Goal: Check status: Check status

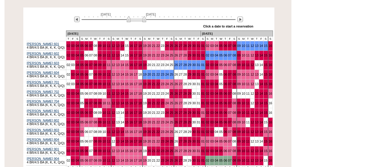
scroll to position [110, 0]
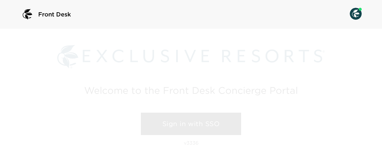
click at [191, 123] on link "Sign in with SSO" at bounding box center [191, 124] width 100 height 23
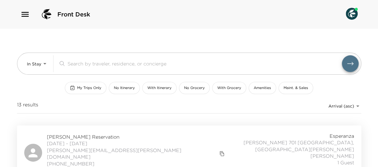
click at [297, 37] on div "In Stay In-Stay ​ My Trips Only No Itinerary With Itinerary No Grocery With Gro…" at bounding box center [189, 77] width 344 height 97
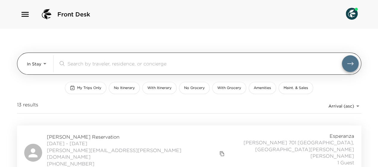
click at [44, 62] on body "Front Desk In Stay In-Stay ​ My Trips Only No Itinerary With Itinerary No Groce…" at bounding box center [189, 83] width 378 height 167
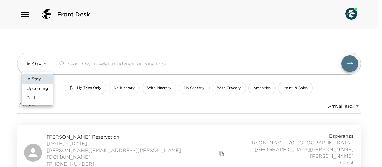
click at [40, 90] on span "Upcoming" at bounding box center [37, 89] width 21 height 6
type input "Upcoming"
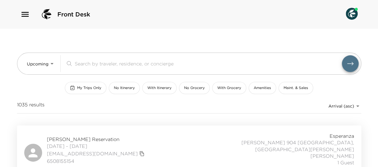
click at [371, 84] on div "Front Desk Upcoming Upcoming ​ My Trips Only No Itinerary With Itinerary No Gro…" at bounding box center [189, 83] width 378 height 167
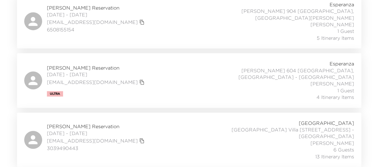
scroll to position [143, 0]
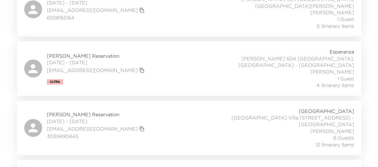
click at [48, 53] on span "Jordan Raff Reservation" at bounding box center [96, 56] width 99 height 7
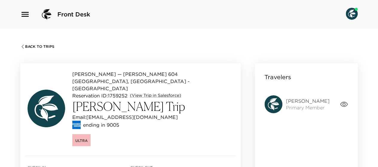
click at [31, 45] on span "Back To Trips" at bounding box center [39, 46] width 29 height 4
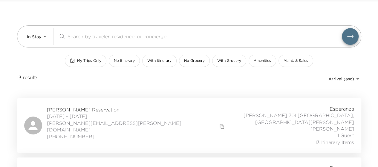
scroll to position [36, 0]
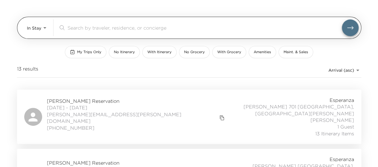
click at [43, 27] on body "Front Desk In Stay In-Stay ​ My Trips Only No Itinerary With Itinerary No Groce…" at bounding box center [189, 47] width 378 height 167
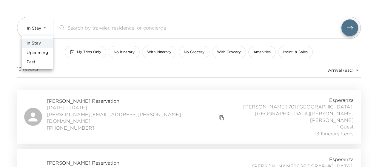
click at [39, 53] on span "Upcoming" at bounding box center [37, 53] width 21 height 6
type input "Upcoming"
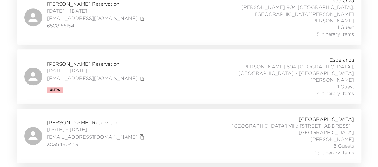
scroll to position [105, 0]
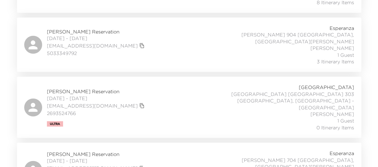
scroll to position [714, 0]
click at [67, 88] on span "Tim Fischell Reservation" at bounding box center [96, 91] width 99 height 7
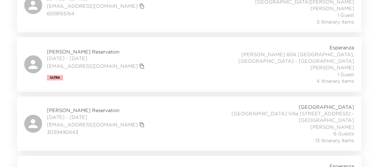
scroll to position [143, 0]
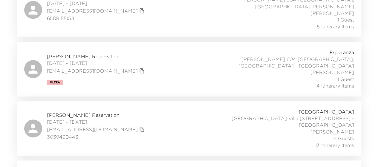
click at [67, 60] on span "10/03/2025 - 10/07/2025" at bounding box center [96, 63] width 99 height 7
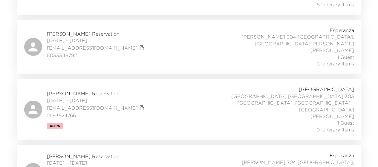
scroll to position [716, 0]
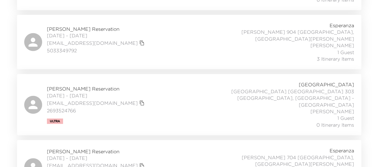
click at [133, 81] on div "Tim Fischell Reservation 10/06/2025 - 10/13/2025 tafisc@gmail.com 2693524766 Ul…" at bounding box center [189, 104] width 330 height 47
click at [62, 155] on span "10/06/2025 - 10/10/2025" at bounding box center [96, 158] width 99 height 7
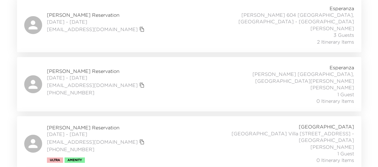
scroll to position [1048, 0]
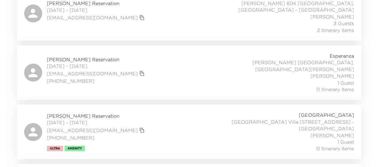
click at [92, 113] on span "Bruce Ross Reservation" at bounding box center [96, 116] width 99 height 7
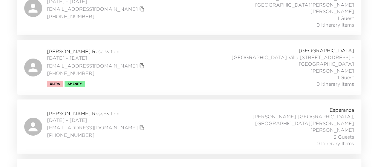
scroll to position [1153, 0]
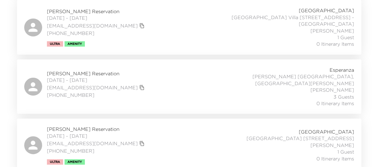
click at [180, 126] on div "Jami Ross Reservation 10/09/2025 - 10/12/2025 jamiross@me.com (414) 214-1550 Ul…" at bounding box center [189, 145] width 330 height 39
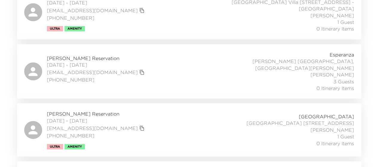
scroll to position [1149, 0]
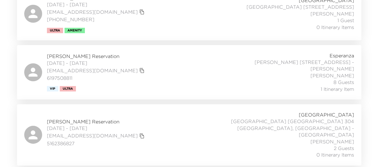
scroll to position [1277, 0]
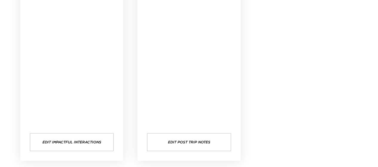
scroll to position [690, 0]
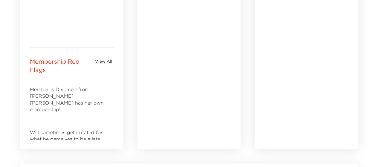
scroll to position [336, 0]
click at [60, 117] on p at bounding box center [72, 120] width 84 height 7
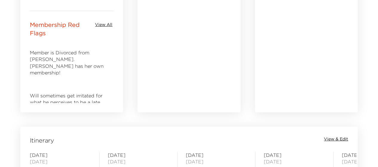
scroll to position [359, 0]
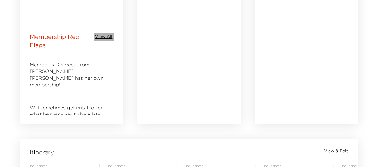
click at [105, 35] on span "View All" at bounding box center [103, 37] width 17 height 6
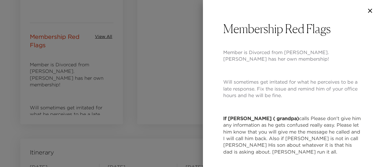
click at [284, 71] on p at bounding box center [292, 70] width 139 height 7
click at [371, 10] on icon "button" at bounding box center [370, 11] width 4 height 4
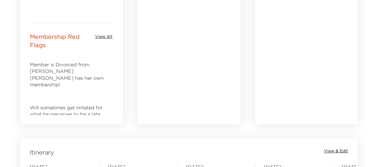
click at [245, 68] on div "Special Requests None" at bounding box center [188, 22] width 117 height 217
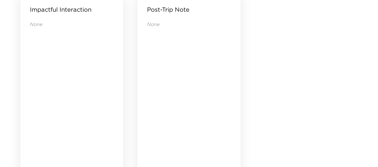
scroll to position [690, 0]
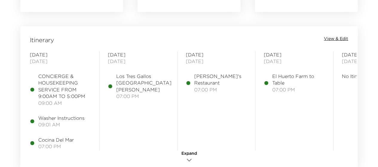
scroll to position [470, 0]
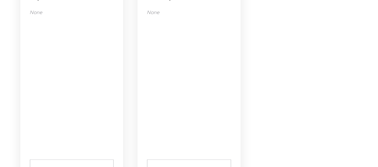
scroll to position [690, 0]
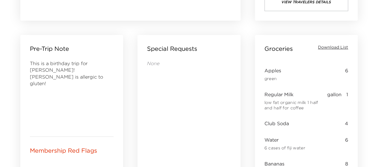
scroll to position [240, 0]
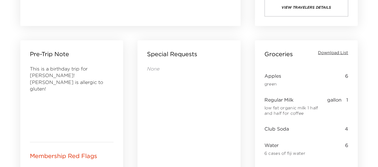
click at [242, 59] on div "Special Requests None" at bounding box center [188, 141] width 117 height 217
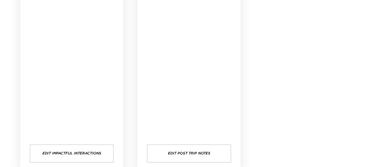
scroll to position [696, 0]
